Goal: Task Accomplishment & Management: Manage account settings

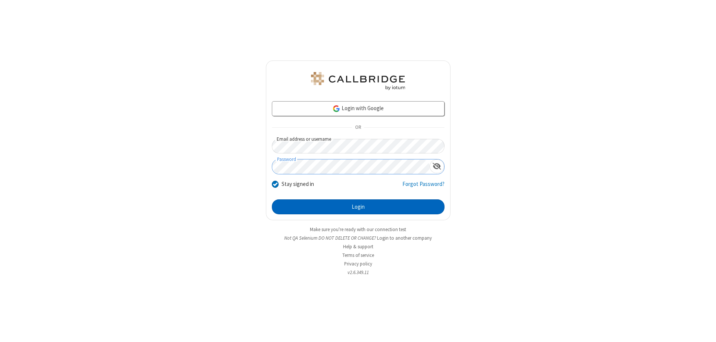
click at [358, 207] on button "Login" at bounding box center [358, 206] width 173 height 15
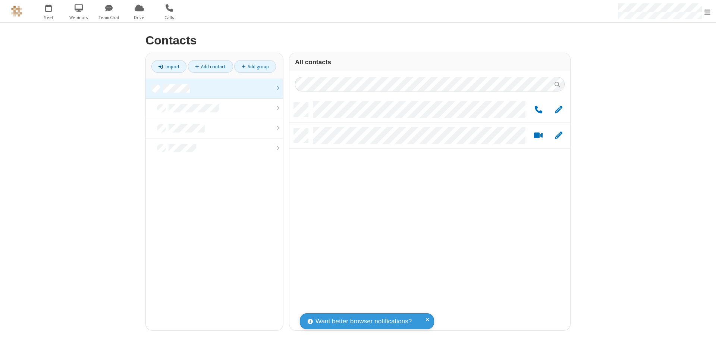
scroll to position [227, 275]
click at [214, 88] on link at bounding box center [214, 88] width 137 height 20
click at [559, 109] on span "Edit" at bounding box center [558, 109] width 7 height 9
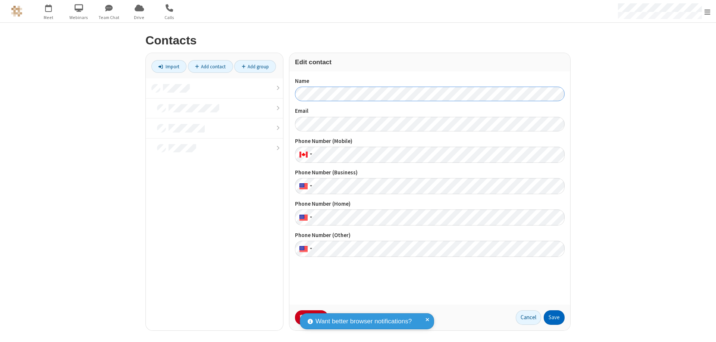
click at [554, 317] on button "Save" at bounding box center [554, 317] width 21 height 15
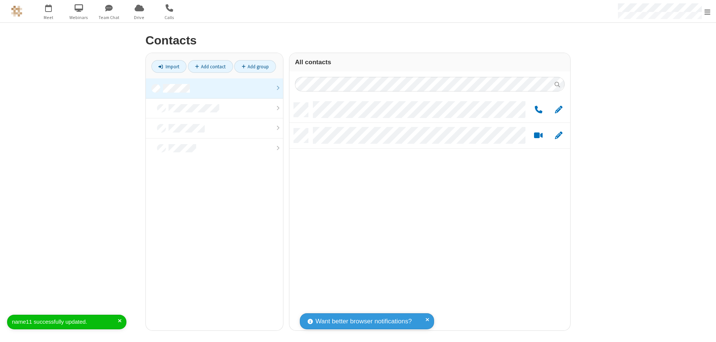
scroll to position [227, 275]
